Goal: Task Accomplishment & Management: Complete application form

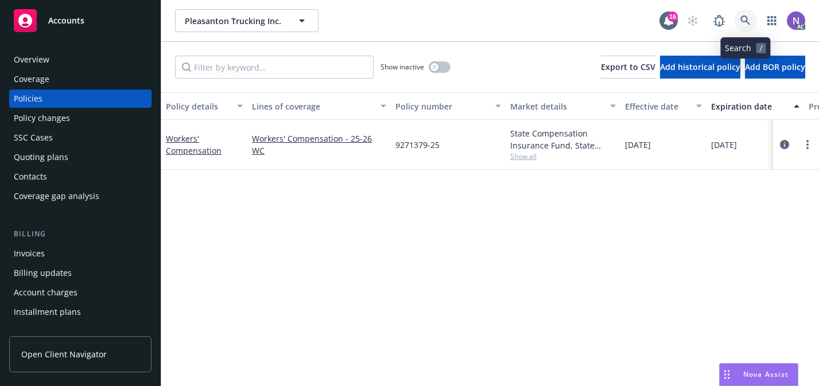
click at [742, 25] on icon at bounding box center [745, 20] width 10 height 10
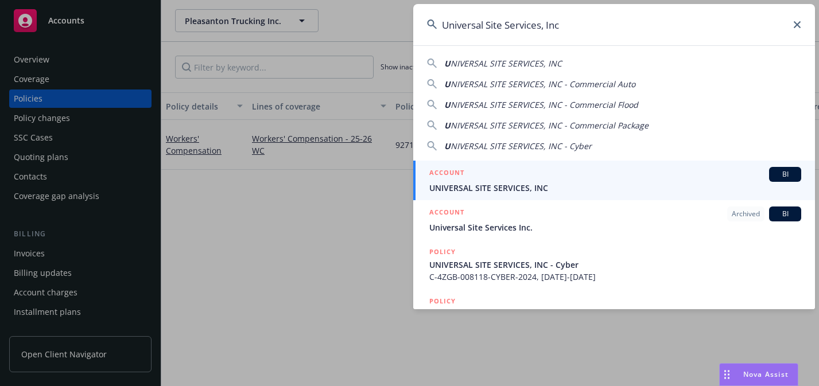
type input "Universal Site Services, Inc"
click at [581, 186] on span "UNIVERSAL SITE SERVICES, INC" at bounding box center [615, 188] width 372 height 12
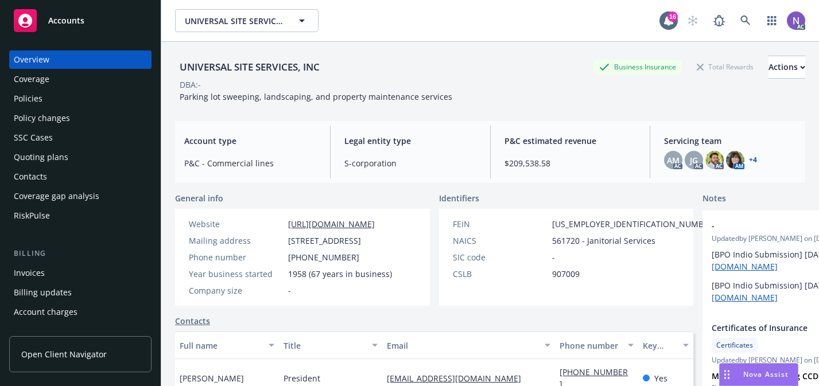
click at [106, 119] on div "Policy changes" at bounding box center [80, 118] width 133 height 18
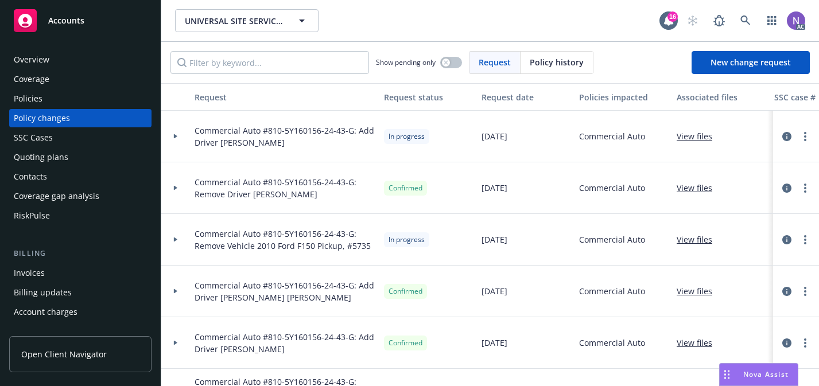
click at [100, 160] on div "Quoting plans" at bounding box center [80, 157] width 133 height 18
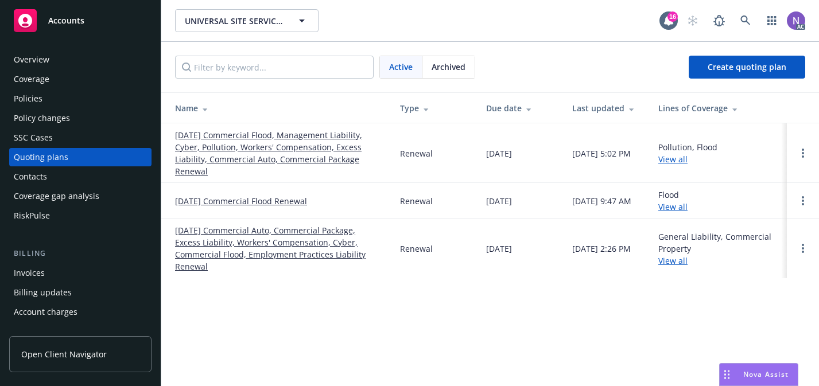
click at [334, 152] on link "10/01/25 Commercial Flood, Management Liability, Cyber, Pollution, Workers' Com…" at bounding box center [278, 153] width 206 height 48
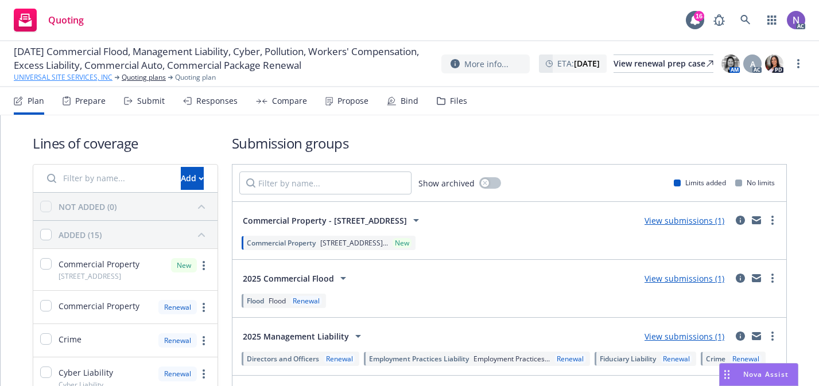
click at [95, 83] on link "UNIVERSAL SITE SERVICES, INC" at bounding box center [63, 77] width 99 height 10
click at [613, 59] on div "View renewal prep case" at bounding box center [663, 63] width 100 height 17
click at [87, 108] on div "Prepare" at bounding box center [84, 101] width 43 height 28
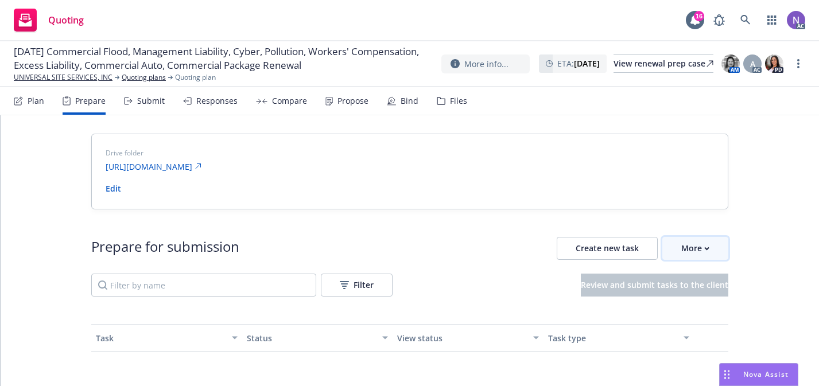
click at [702, 250] on div "More" at bounding box center [695, 248] width 28 height 22
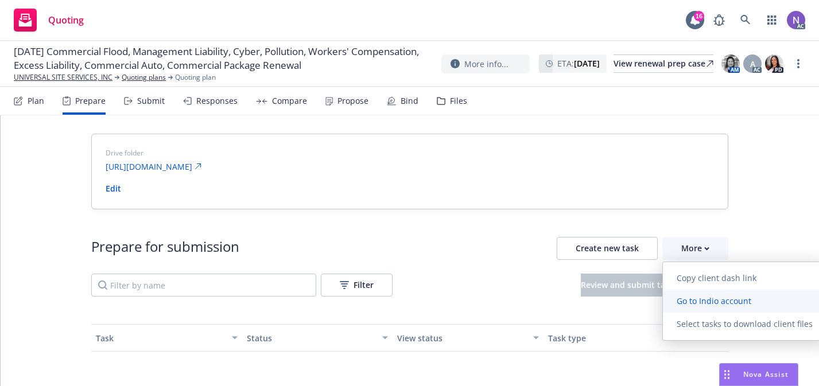
click at [695, 294] on link "Go to Indio account" at bounding box center [743, 301] width 163 height 23
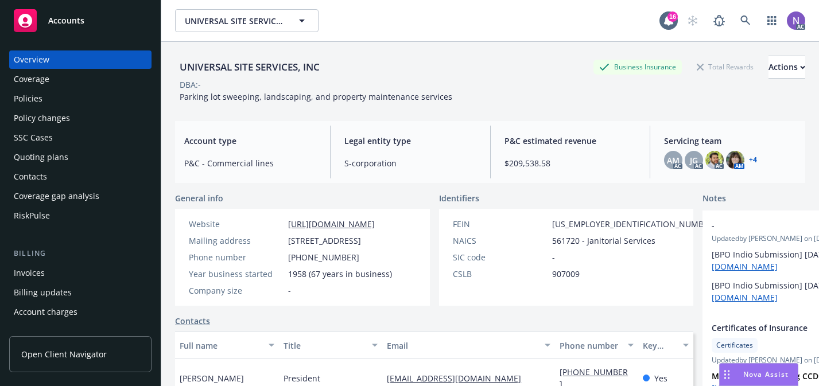
click at [127, 93] on div "Policies" at bounding box center [80, 98] width 133 height 18
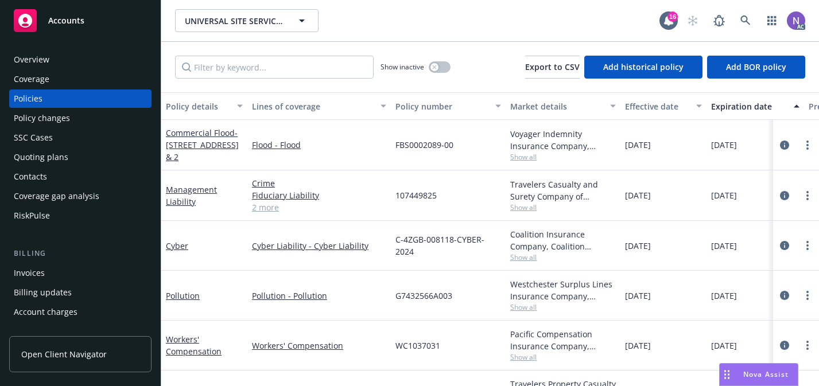
click at [274, 211] on link "2 more" at bounding box center [319, 207] width 134 height 12
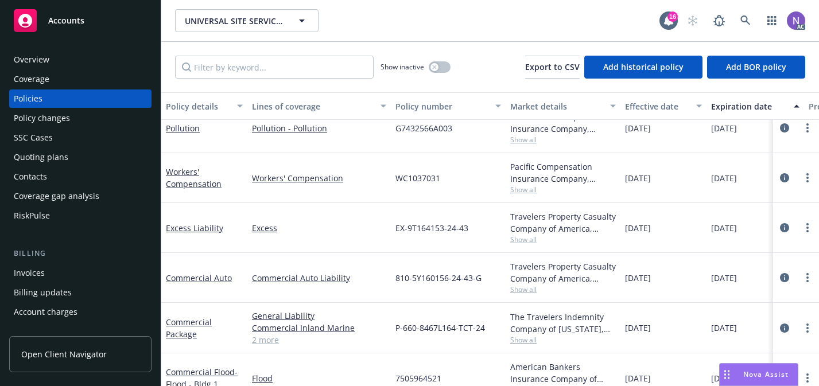
scroll to position [161, 0]
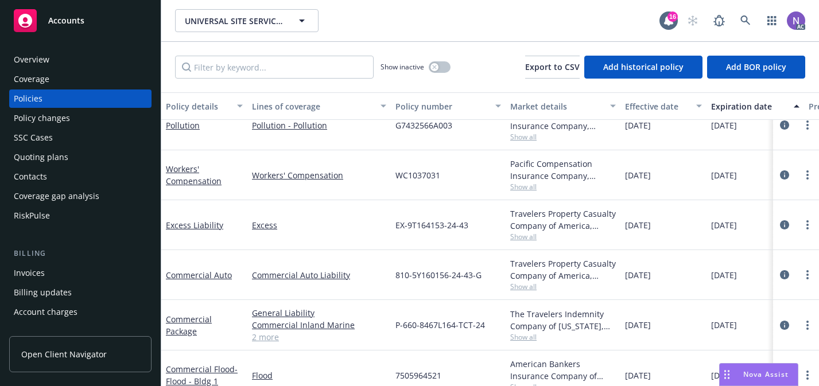
click at [72, 126] on div "Policy changes" at bounding box center [80, 118] width 133 height 18
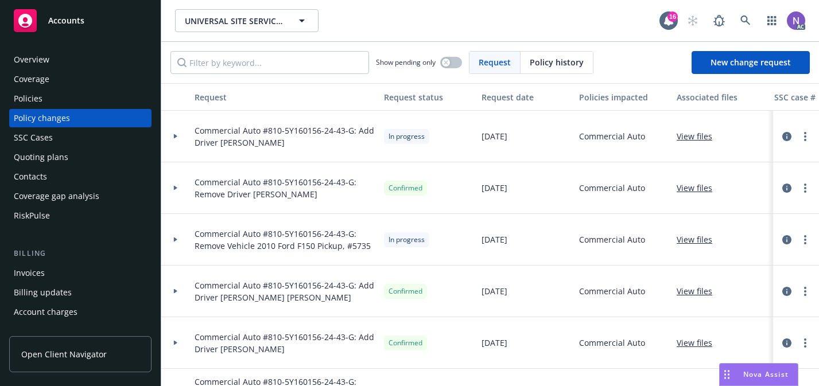
scroll to position [0, 1]
click at [806, 134] on link "more" at bounding box center [805, 137] width 14 height 14
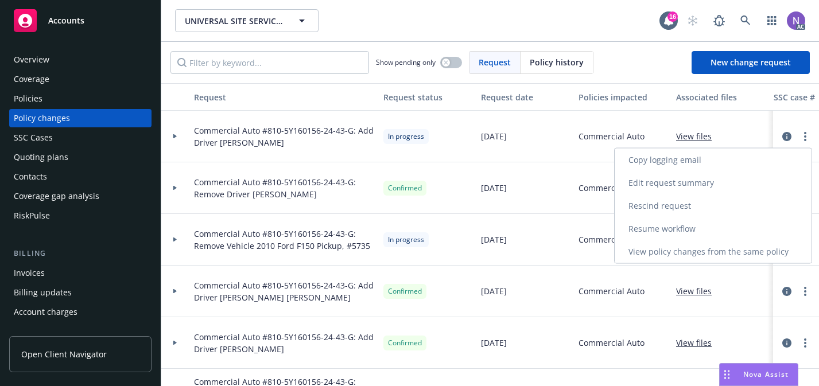
click at [735, 226] on link "Resume workflow" at bounding box center [712, 228] width 197 height 23
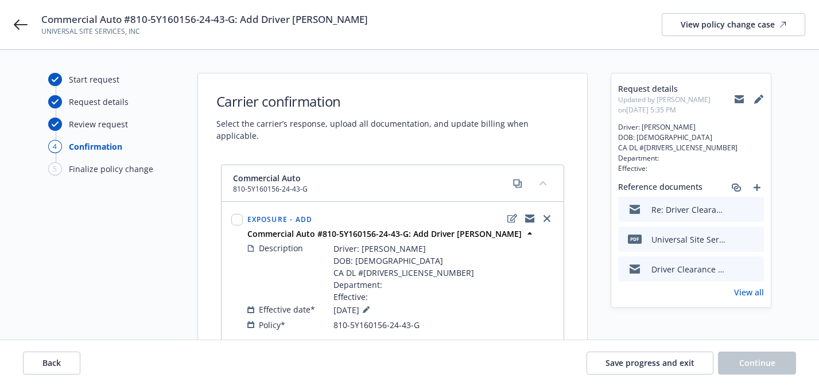
click at [751, 209] on icon "preview file" at bounding box center [752, 209] width 10 height 8
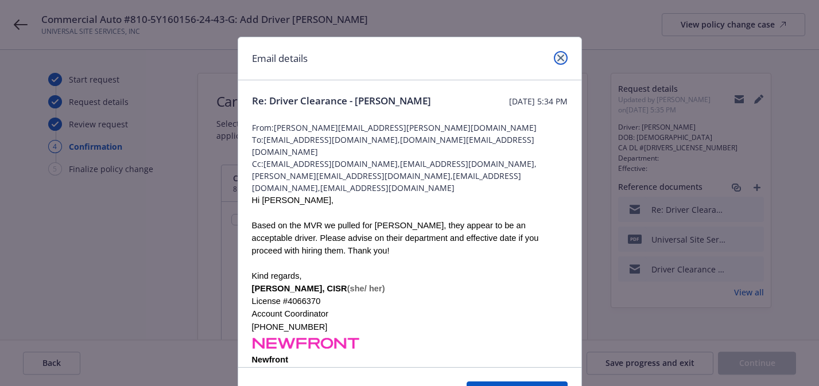
click at [559, 57] on icon "close" at bounding box center [560, 57] width 7 height 7
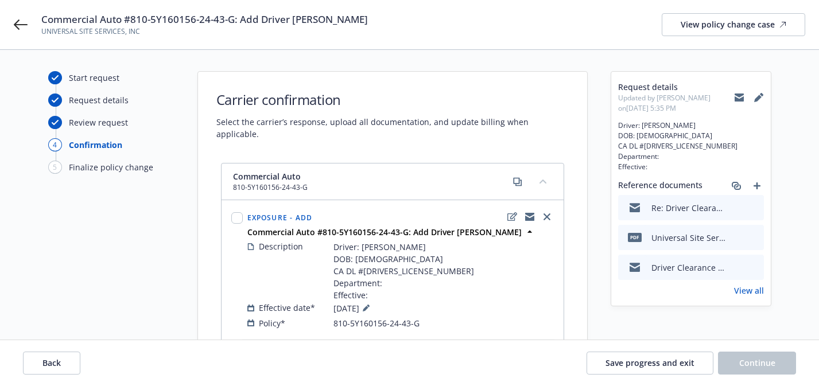
scroll to position [5, 0]
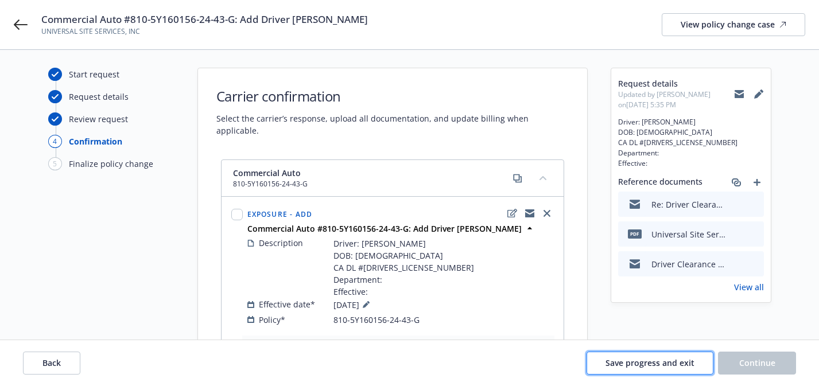
click at [615, 354] on button "Save progress and exit" at bounding box center [649, 363] width 127 height 23
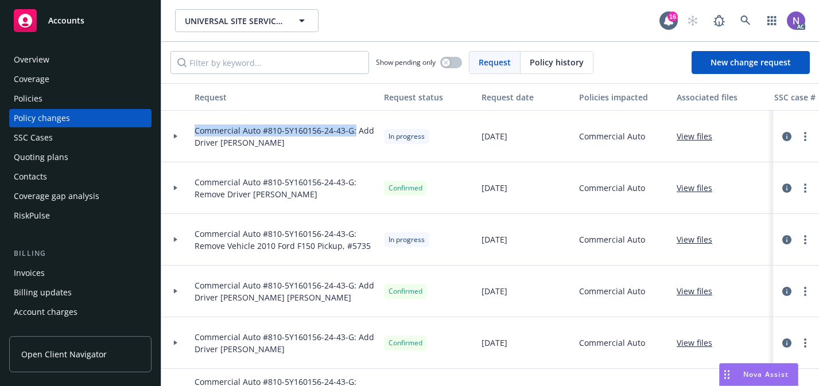
drag, startPoint x: 353, startPoint y: 132, endPoint x: 170, endPoint y: 132, distance: 183.0
click at [170, 132] on div "Commercial Auto #810-5Y160156-24-43-G: Add Driver Alexander Rodriguez In progre…" at bounding box center [754, 137] width 1187 height 52
copy span "Commercial Auto #810-5Y160156-24-43-G:"
click at [716, 60] on span "New change request" at bounding box center [750, 62] width 80 height 11
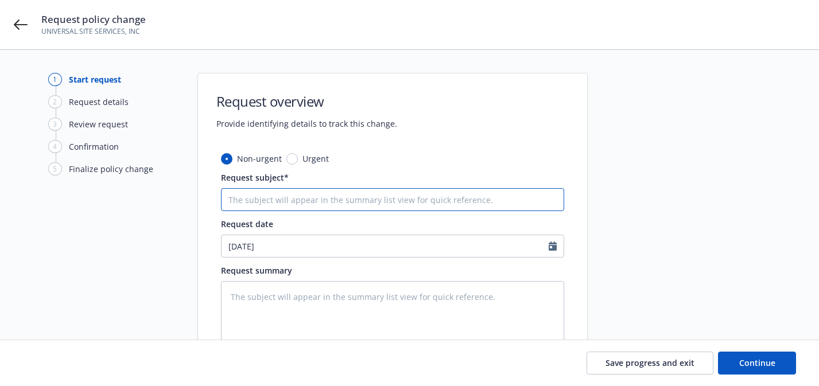
click at [470, 201] on input "Request subject*" at bounding box center [392, 199] width 343 height 23
paste input "Commercial Auto #810-5Y160156-24-43-G:"
type textarea "x"
type input "Commercial Auto #810-5Y160156-24-43-G:"
type textarea "x"
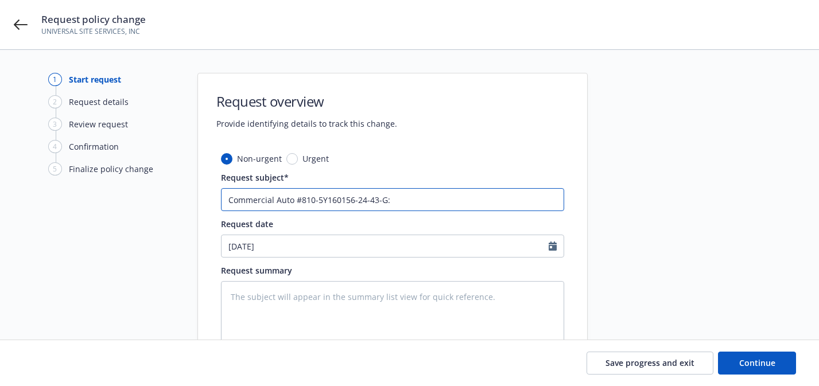
type input "Commercial Auto #810-5Y160156-24-43-G:"
type textarea "x"
type input "Commercial Auto #810-5Y160156-24-43-G: A"
type textarea "x"
type input "Commercial Auto #810-5Y160156-24-43-G: Ad"
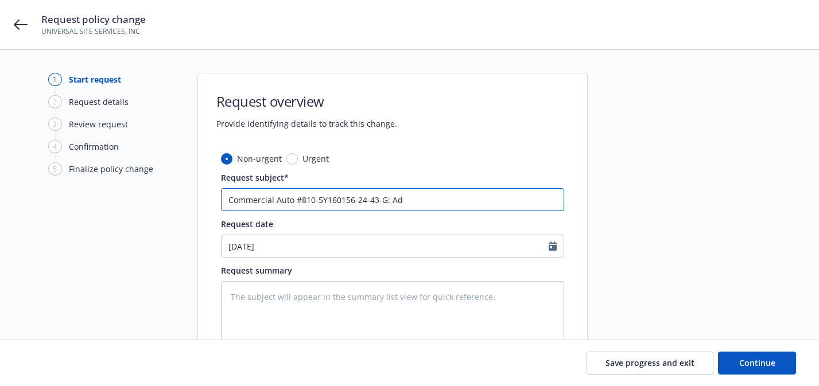
type textarea "x"
type input "Commercial Auto #810-5Y160156-24-43-G: Add"
type textarea "x"
type input "Commercial Auto #810-5Y160156-24-43-G: Add"
type textarea "x"
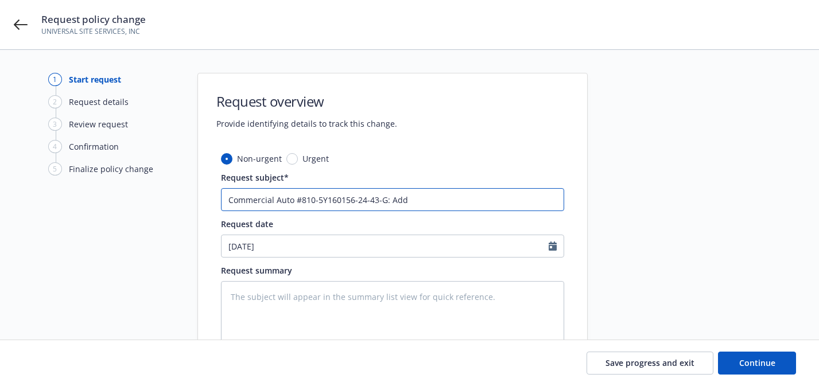
type input "Commercial Auto #810-5Y160156-24-43-G: Add D"
type textarea "x"
type input "Commercial Auto #810-5Y160156-24-43-G: Add Dr"
type textarea "x"
type input "Commercial Auto #810-5Y160156-24-43-G: Add Dri"
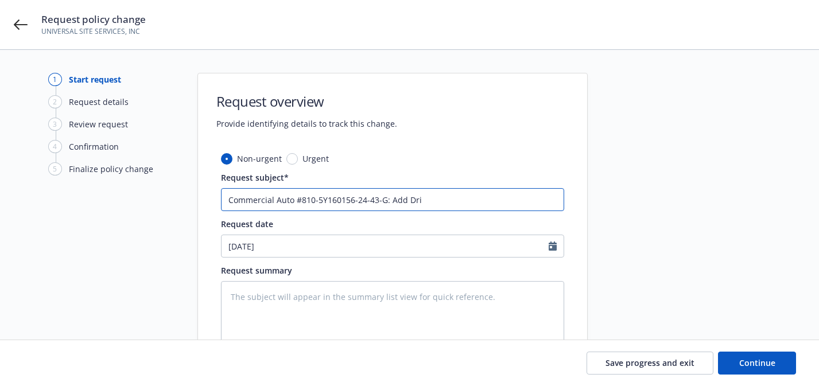
type textarea "x"
type input "Commercial Auto #810-5Y160156-24-43-G: Add Driv"
type textarea "x"
type input "Commercial Auto #810-5Y160156-24-43-G: Add Drive"
type textarea "x"
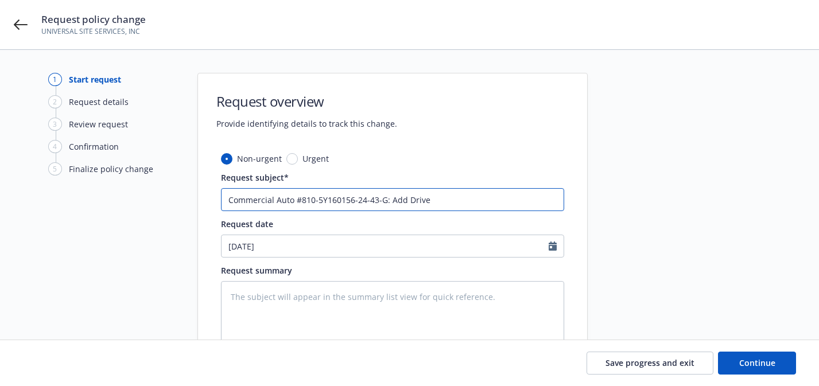
type input "Commercial Auto #810-5Y160156-24-43-G: Add Driver"
type textarea "x"
type input "Commercial Auto #810-5Y160156-24-43-G: Add Driver"
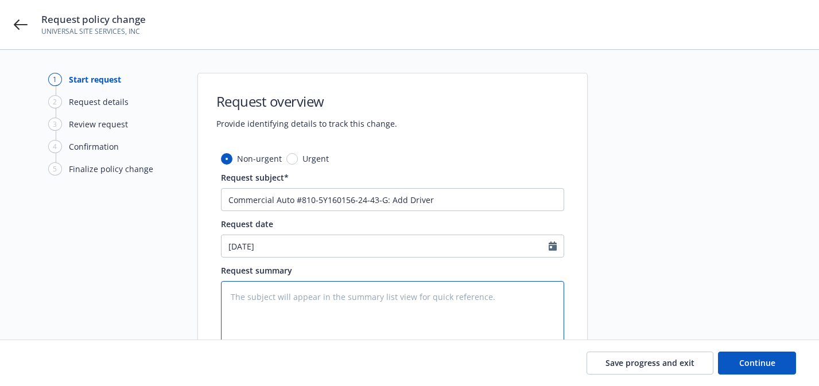
click at [428, 309] on textarea at bounding box center [392, 315] width 343 height 68
paste textarea "Driver: Anthony Valero DOB: 12/27/1998 CA DL #Y4834623 Department: Effective:"
type textarea "x"
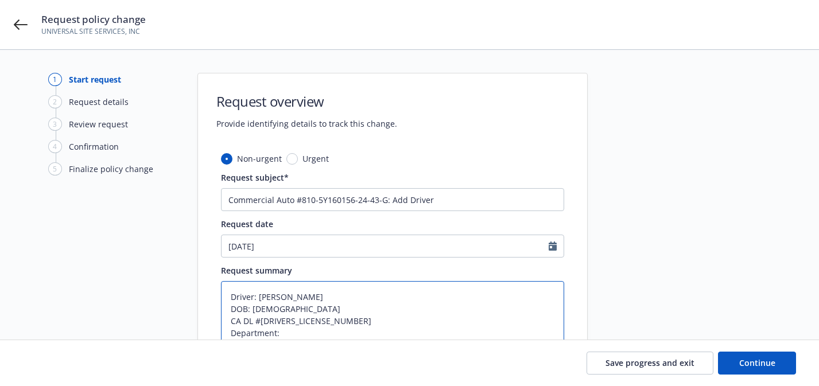
drag, startPoint x: 317, startPoint y: 293, endPoint x: 259, endPoint y: 291, distance: 58.0
click at [259, 291] on textarea "Driver: Anthony Valero DOB: 12/27/1998 CA DL #Y4834623 Department: Effective:" at bounding box center [392, 327] width 343 height 92
type textarea "Driver: Anthony Valero DOB: 12/27/1998 CA DL #Y4834623 Department: Effective:"
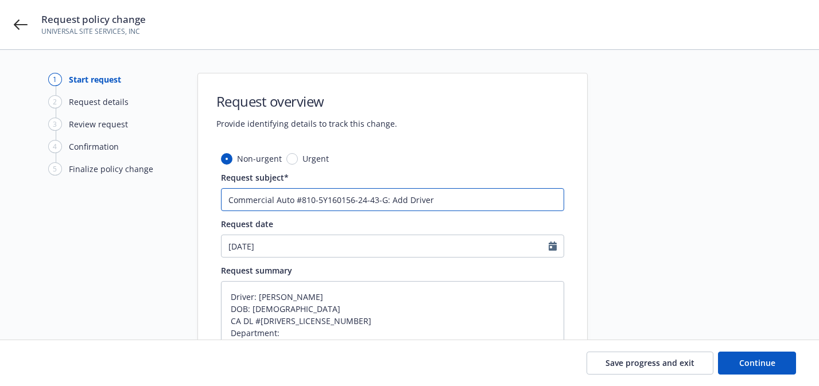
click at [493, 196] on input "Commercial Auto #810-5Y160156-24-43-G: Add Driver" at bounding box center [392, 199] width 343 height 23
paste input "Anthony Valero"
type textarea "x"
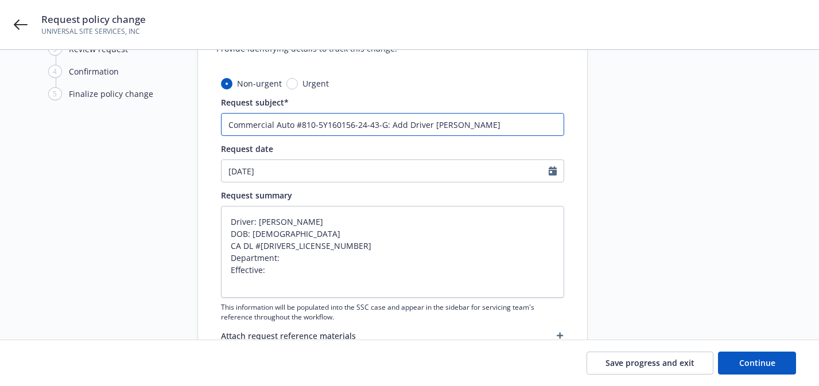
scroll to position [115, 0]
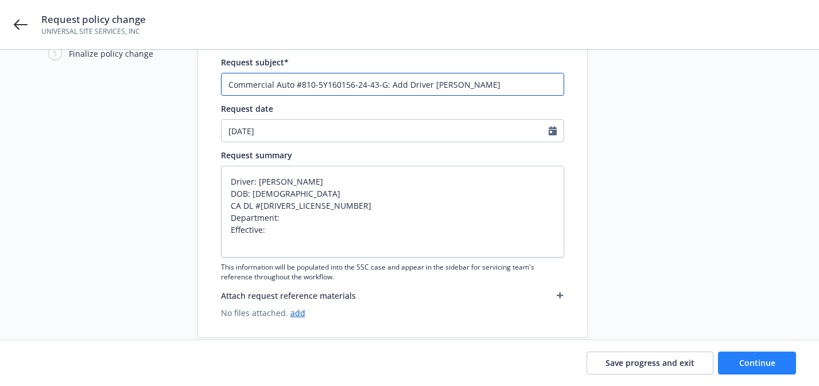
type input "Commercial Auto #810-5Y160156-24-43-G: Add Driver Anthony Valero"
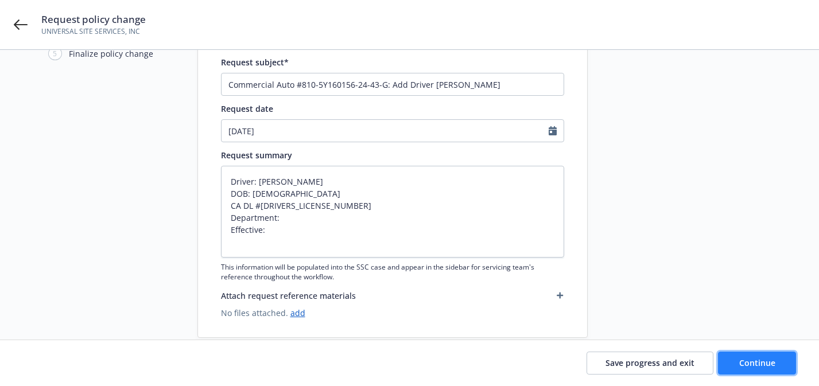
click at [743, 365] on span "Continue" at bounding box center [757, 362] width 36 height 11
type textarea "x"
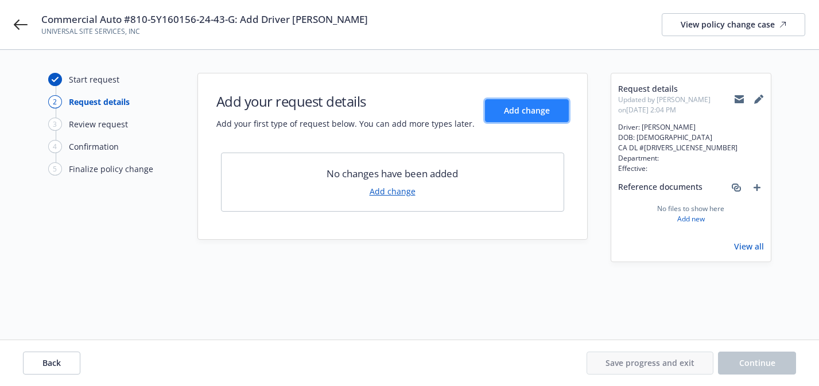
click at [556, 107] on button "Add change" at bounding box center [527, 110] width 84 height 23
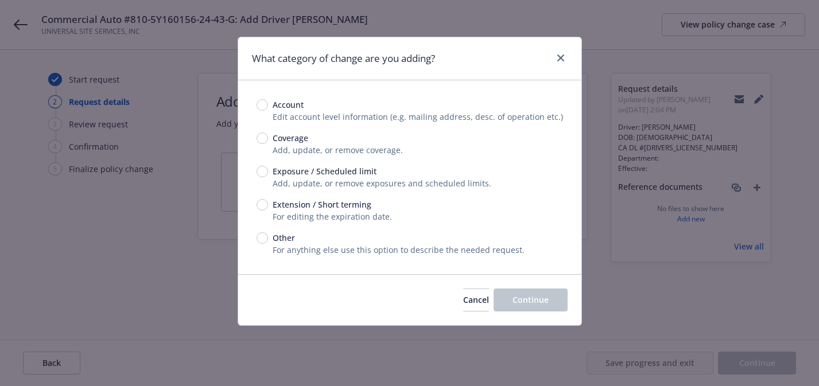
click at [325, 176] on span "Exposure / Scheduled limit" at bounding box center [324, 171] width 104 height 12
click at [268, 176] on input "Exposure / Scheduled limit" at bounding box center [261, 171] width 11 height 11
radio input "true"
click at [502, 311] on button "Continue" at bounding box center [530, 300] width 74 height 23
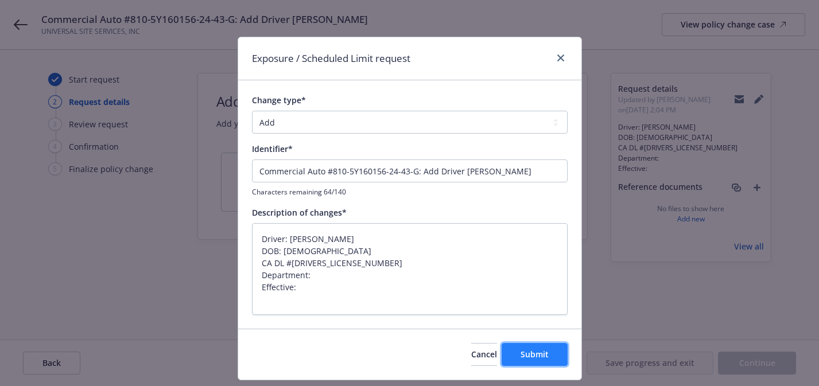
click at [544, 348] on button "Submit" at bounding box center [534, 354] width 66 height 23
type textarea "x"
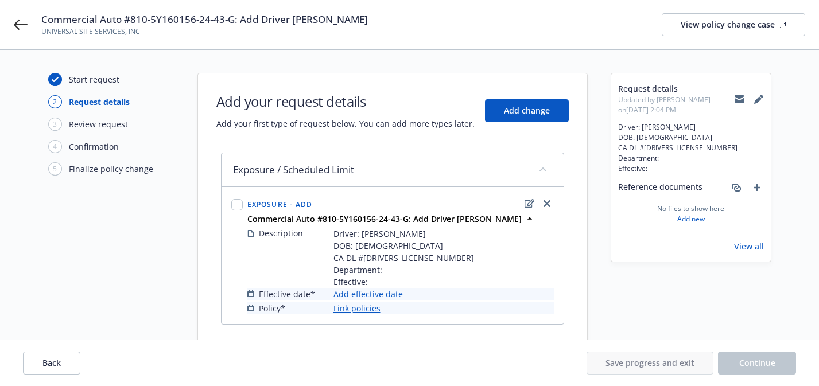
click at [397, 294] on link "Add effective date" at bounding box center [367, 294] width 69 height 12
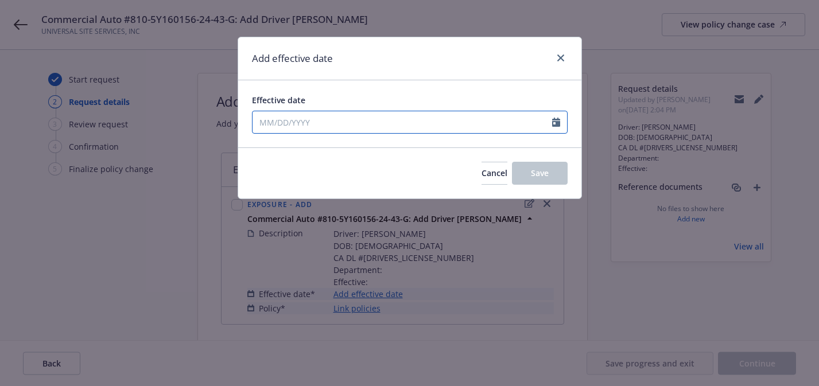
select select "8"
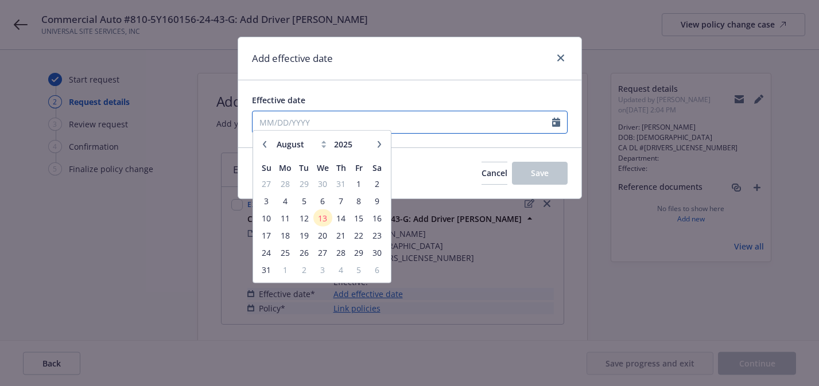
click at [402, 125] on input "Effective date" at bounding box center [401, 122] width 299 height 22
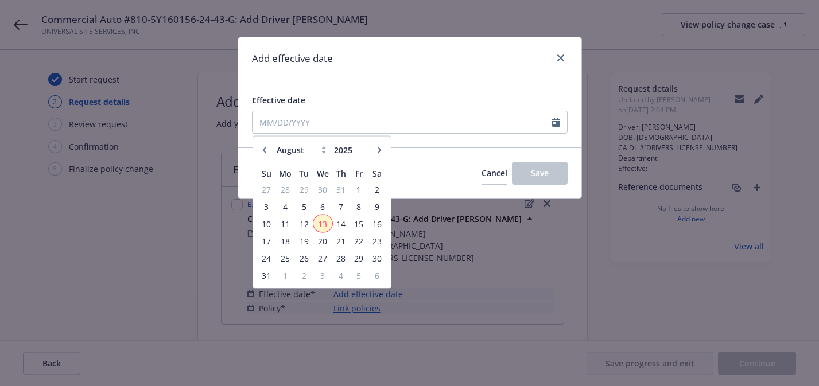
click at [325, 228] on span "13" at bounding box center [322, 223] width 17 height 14
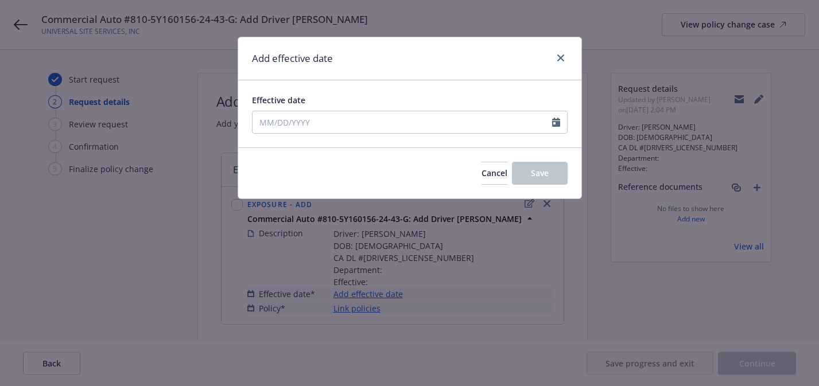
type input "08/13/2025"
click at [545, 168] on span "Save" at bounding box center [540, 172] width 18 height 11
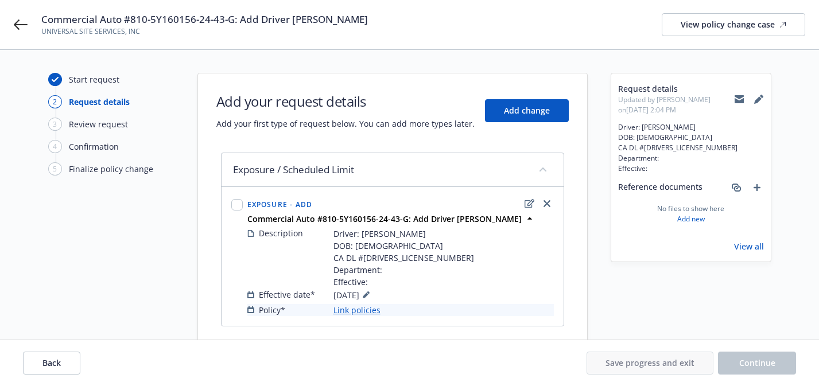
click at [367, 310] on link "Link policies" at bounding box center [356, 310] width 47 height 12
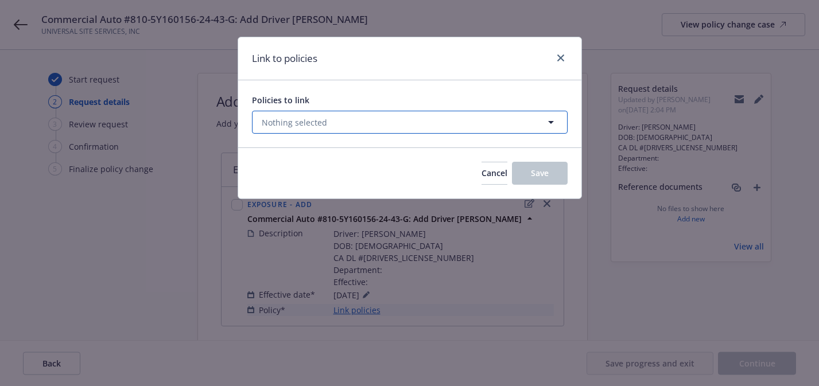
click at [397, 129] on button "Nothing selected" at bounding box center [409, 122] width 315 height 23
select select "ACTIVE"
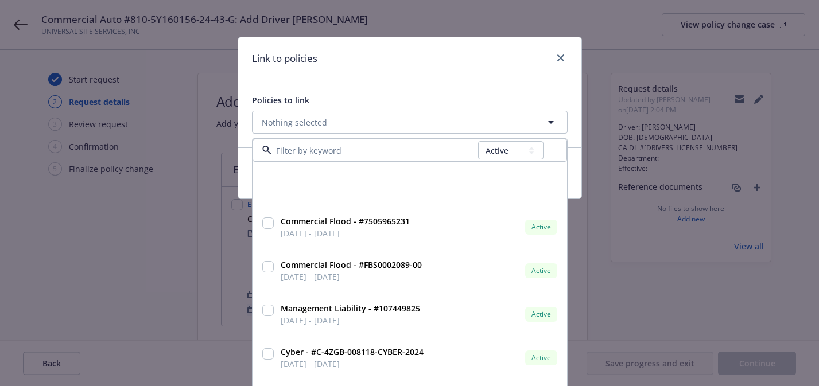
scroll to position [149, 0]
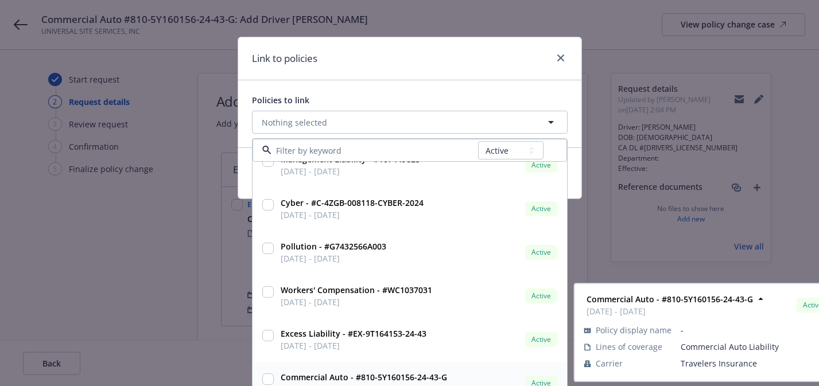
click at [390, 380] on strong "Commercial Auto - #810-5Y160156-24-43-G" at bounding box center [363, 377] width 166 height 11
checkbox input "true"
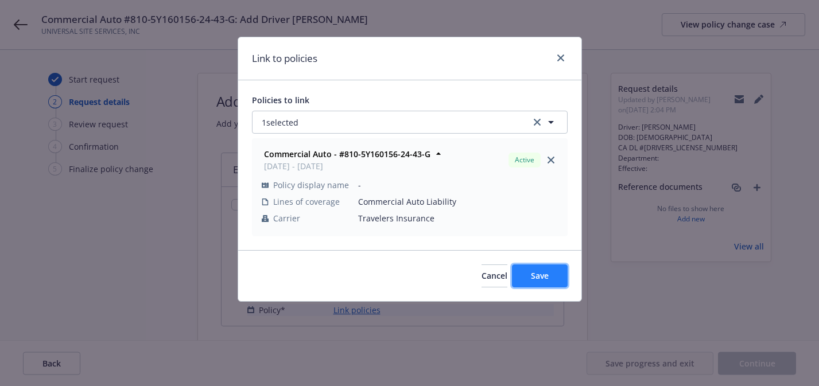
click at [556, 279] on button "Save" at bounding box center [540, 275] width 56 height 23
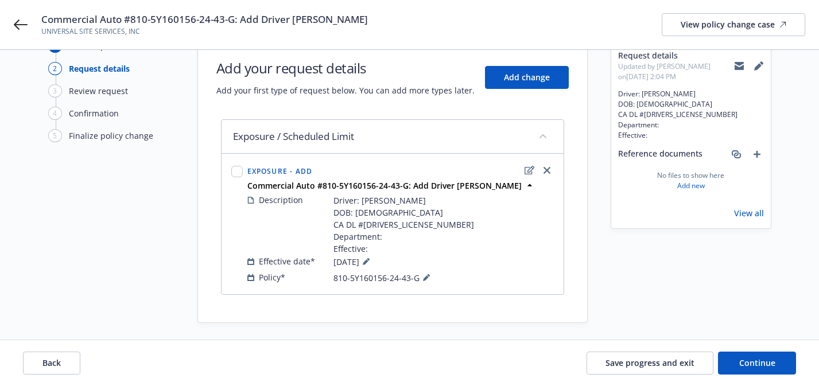
scroll to position [38, 0]
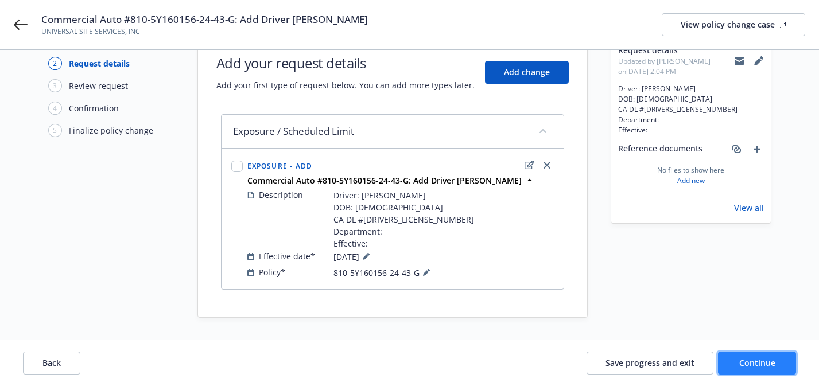
click at [732, 363] on button "Continue" at bounding box center [757, 363] width 78 height 23
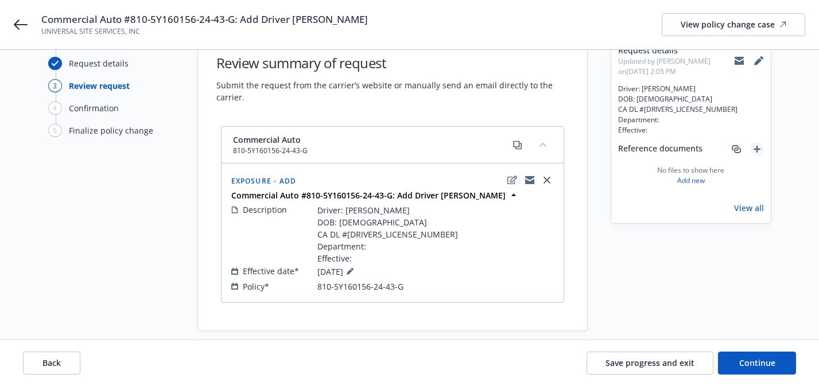
click at [751, 144] on div at bounding box center [746, 149] width 34 height 14
click at [753, 153] on link "add" at bounding box center [757, 149] width 14 height 14
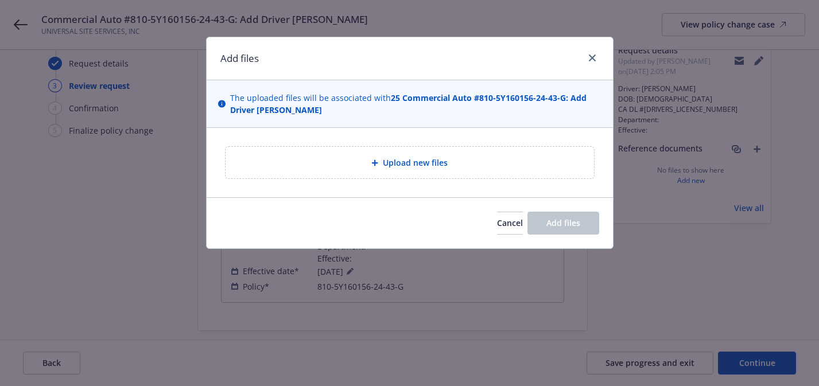
click at [478, 155] on div "Upload new files" at bounding box center [409, 163] width 368 height 32
type textarea "x"
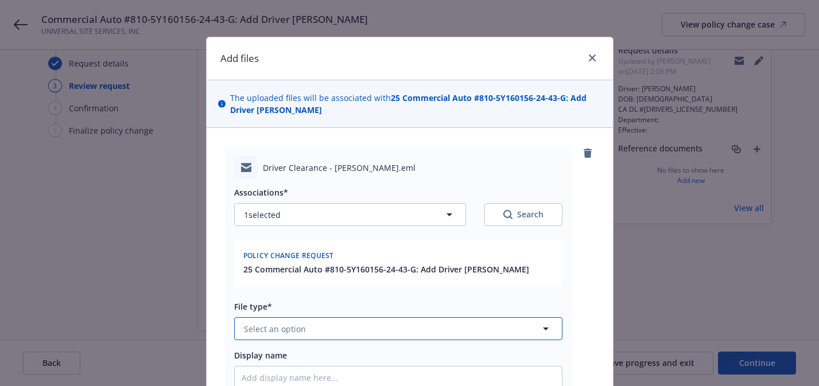
click at [280, 319] on button "Select an option" at bounding box center [398, 328] width 328 height 23
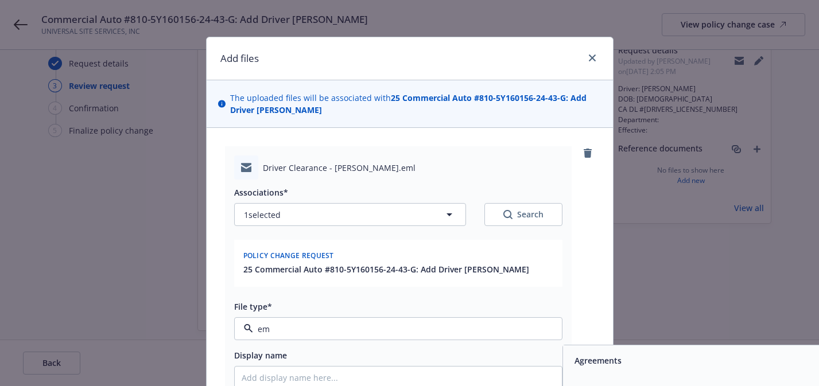
type input "ema"
click at [590, 348] on div "Email" at bounding box center [726, 360] width 327 height 30
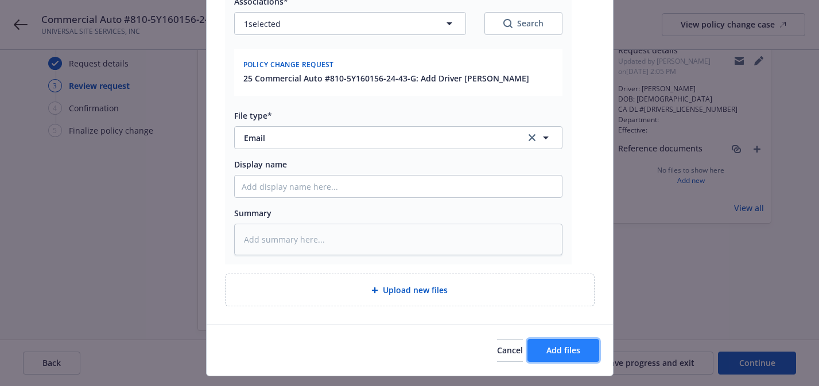
click at [554, 351] on span "Add files" at bounding box center [563, 350] width 34 height 11
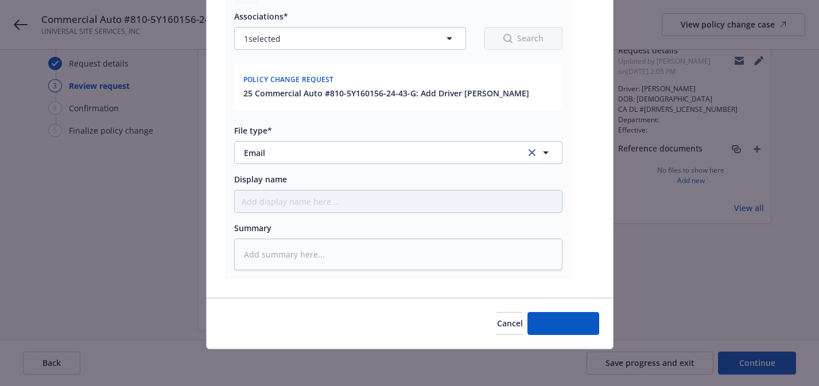
scroll to position [176, 0]
type textarea "x"
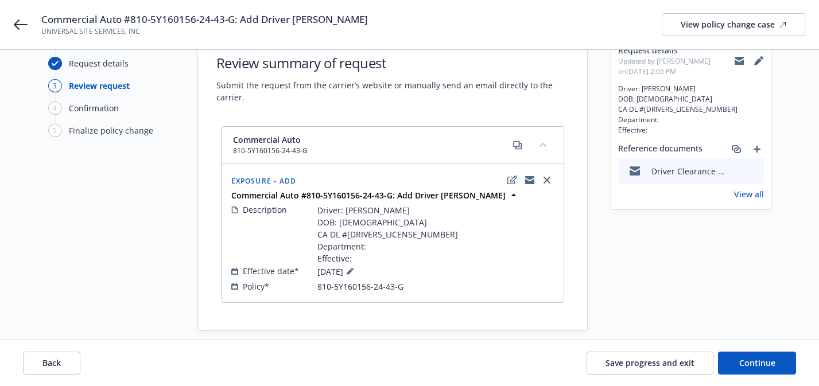
click at [734, 60] on button at bounding box center [739, 60] width 10 height 23
click at [708, 29] on div "View policy change case" at bounding box center [733, 25] width 106 height 22
